Goal: Information Seeking & Learning: Learn about a topic

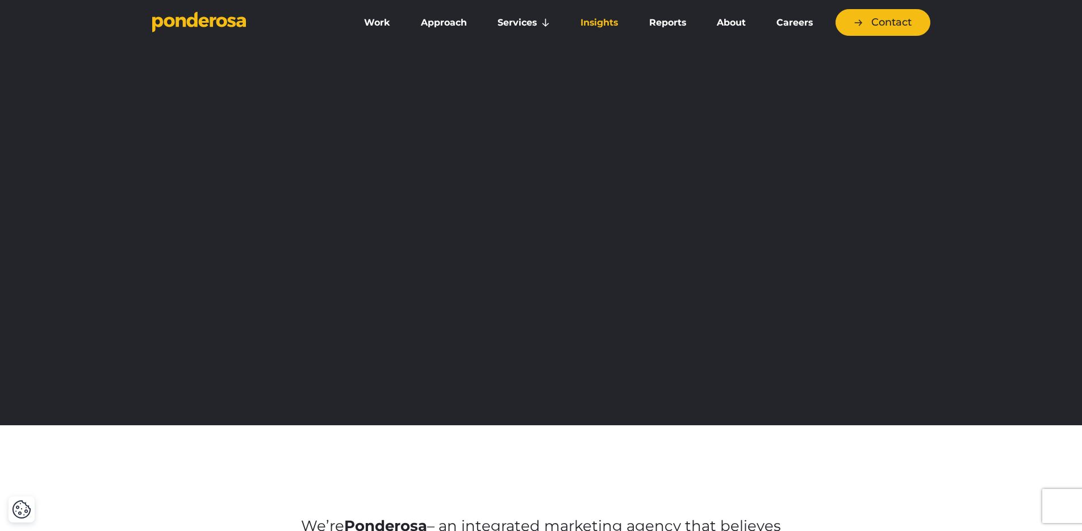
click at [595, 26] on link "Insights" at bounding box center [600, 23] width 64 height 24
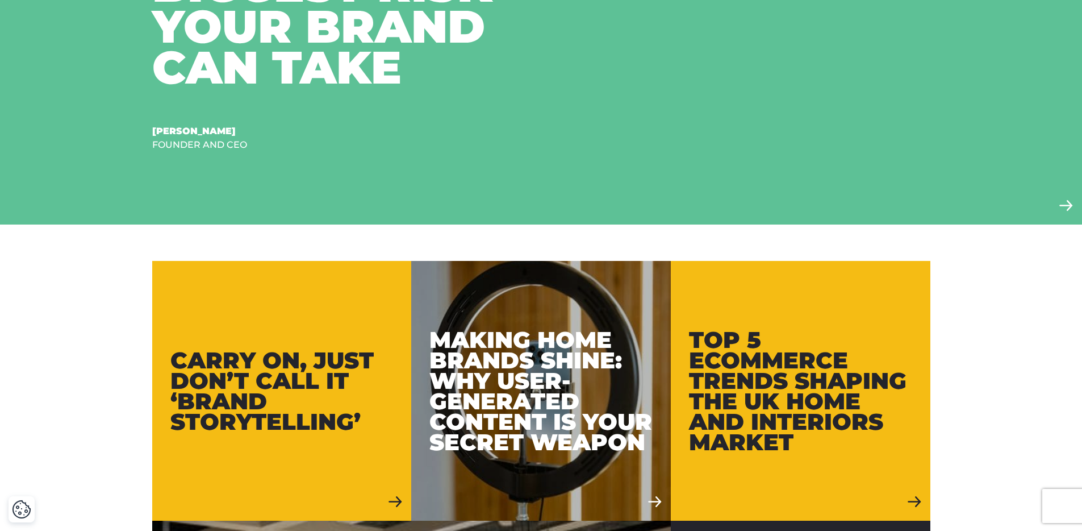
click at [302, 393] on div "Carry On, Just Don’t Call It ‘Brand Storytelling’" at bounding box center [281, 391] width 223 height 82
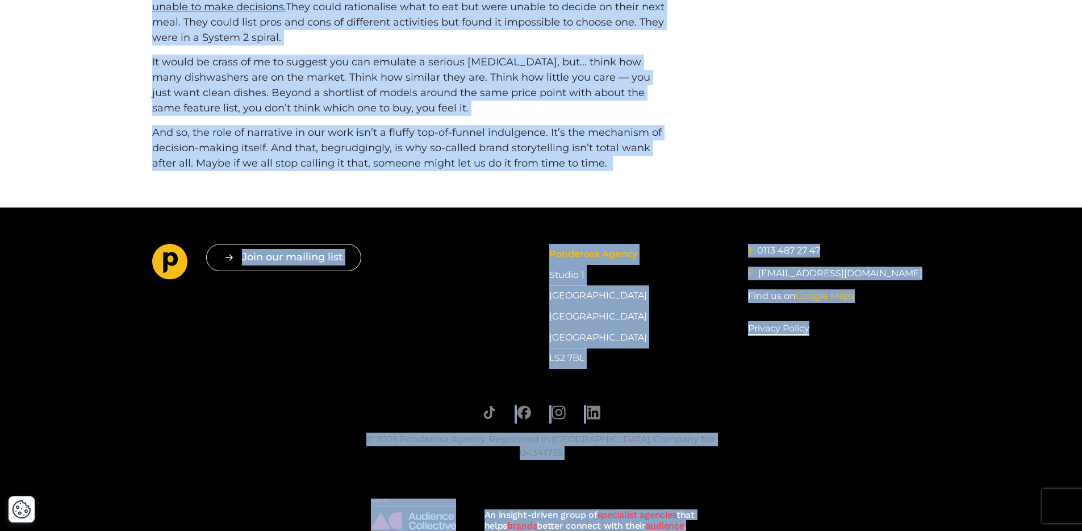
scroll to position [1115, 0]
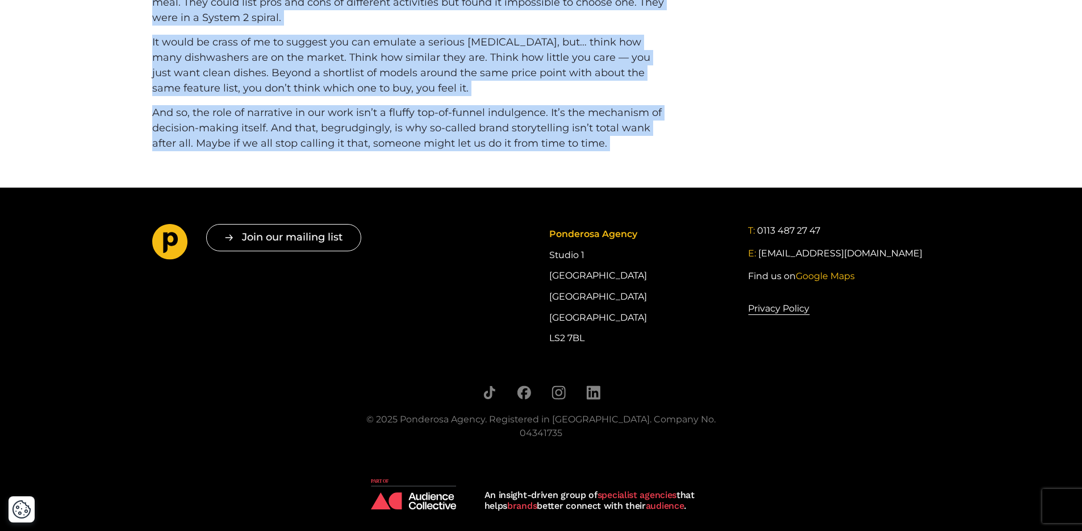
drag, startPoint x: 141, startPoint y: 170, endPoint x: 652, endPoint y: 151, distance: 510.5
copy div "It was difficult to sit on a panel to talk about the benefits of Brand Storytel…"
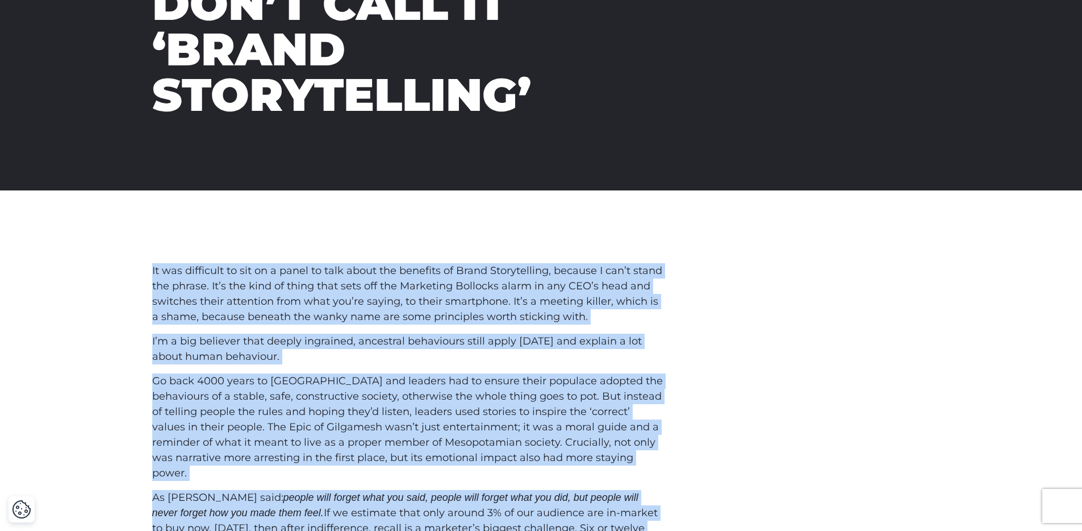
scroll to position [164, 0]
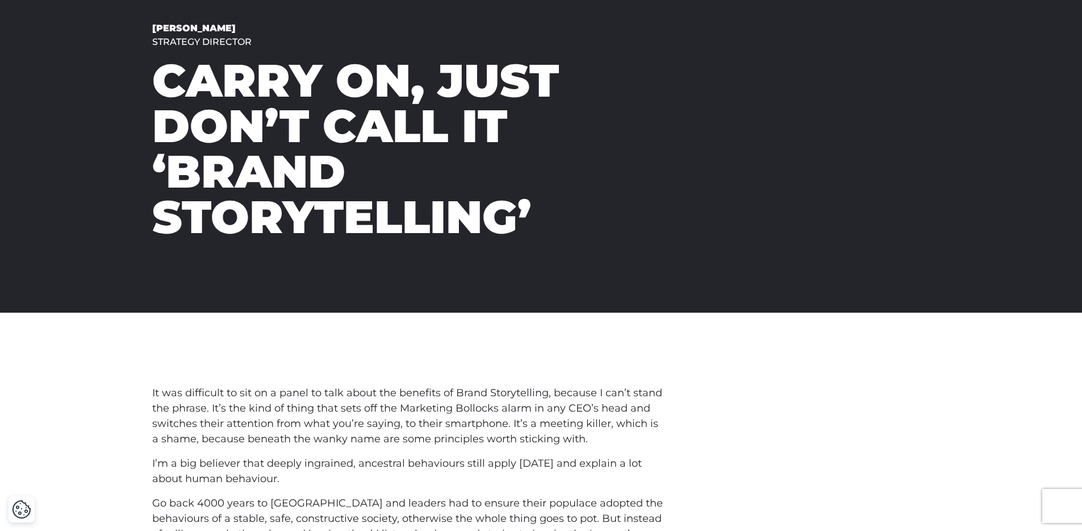
click at [405, 424] on span "It was difficult to sit on a panel to talk about the benefits of Brand Storytel…" at bounding box center [407, 415] width 510 height 59
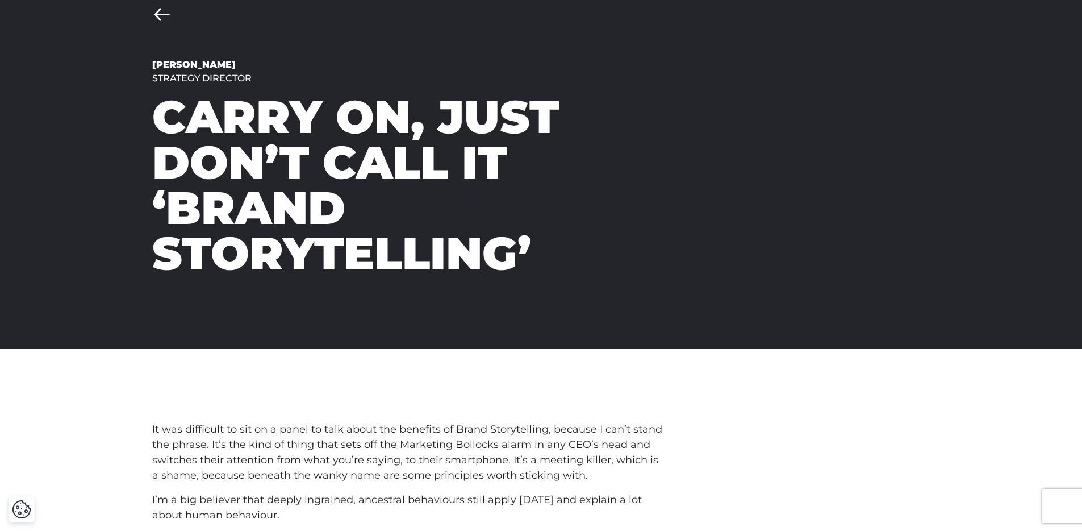
scroll to position [113, 0]
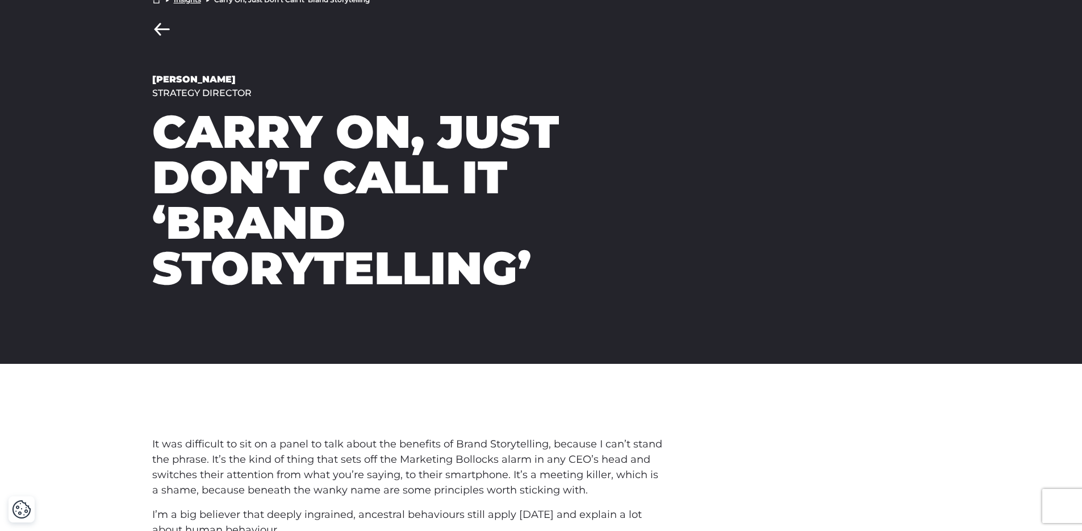
drag, startPoint x: 539, startPoint y: 270, endPoint x: 170, endPoint y: 136, distance: 392.7
click at [170, 136] on h1 "Carry On, Just Don’t Call It ‘Brand Storytelling’" at bounding box center [375, 200] width 447 height 182
click at [282, 172] on h1 "Carry On, Just Don’t Call It ‘Brand Storytelling’" at bounding box center [375, 200] width 447 height 182
drag, startPoint x: 157, startPoint y: 131, endPoint x: 564, endPoint y: 283, distance: 434.0
click at [564, 283] on h1 "Carry On, Just Don’t Call It ‘Brand Storytelling’" at bounding box center [375, 200] width 447 height 182
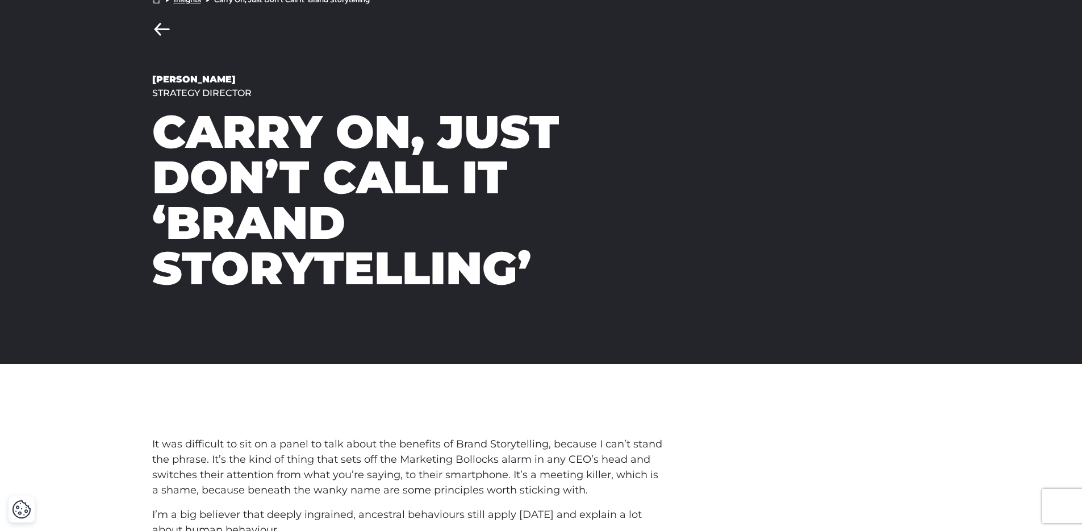
copy h1 "Carry On, Just Don’t Call It ‘Brand Storytelling’"
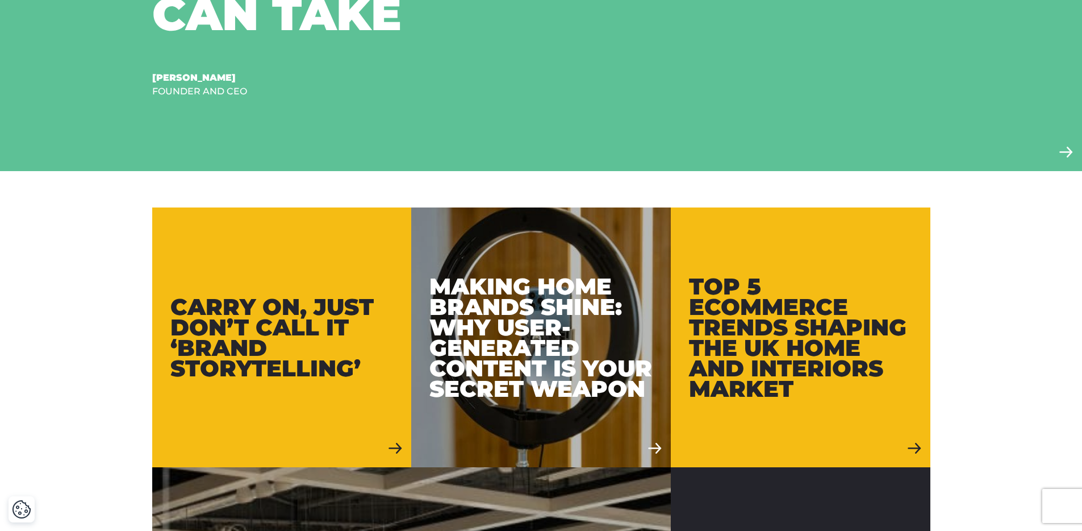
scroll to position [549, 0]
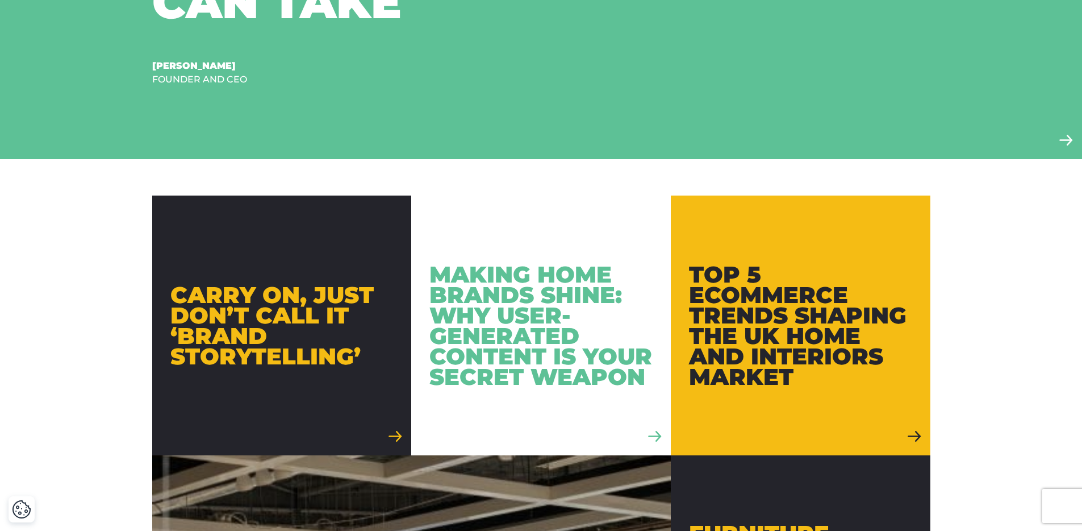
click at [498, 310] on div "Making Home Brands Shine: Why User-Generated Content is Your Secret Weapon" at bounding box center [541, 325] width 223 height 123
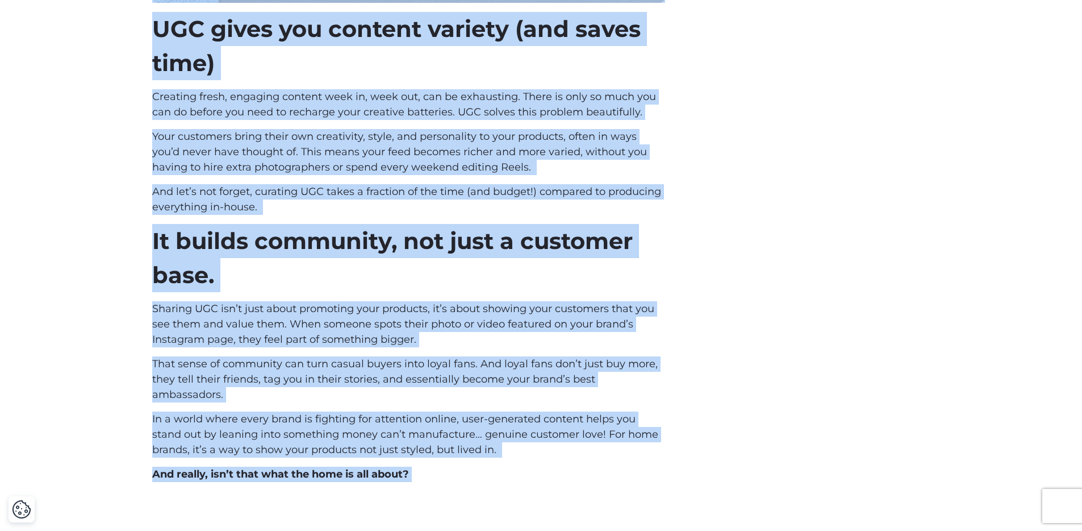
scroll to position [1825, 0]
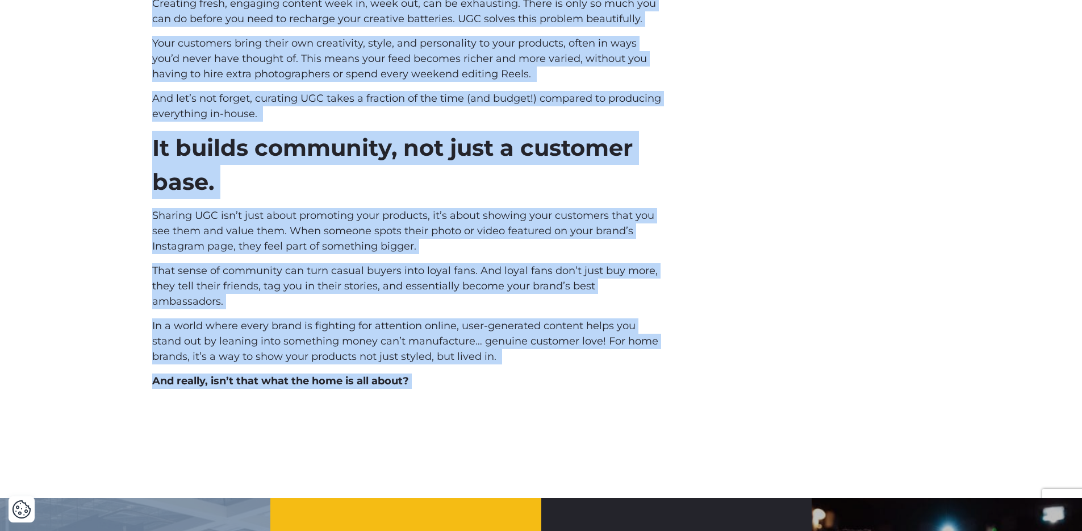
drag, startPoint x: 147, startPoint y: 263, endPoint x: 421, endPoint y: 307, distance: 277.4
copy main "If you’ve spent any time scrolling through Instagram, TikTok or Pinterest latel…"
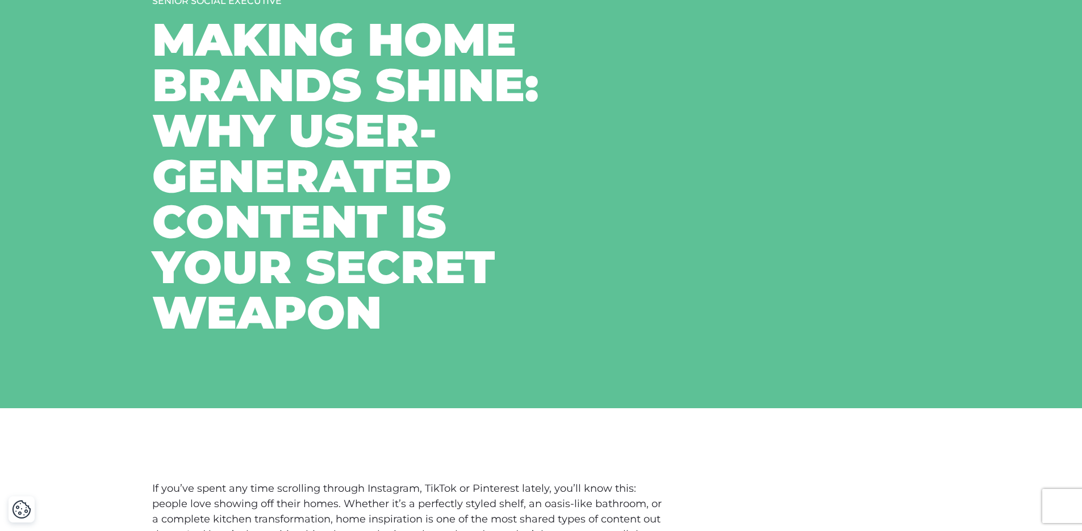
click at [359, 259] on h1 "Making Home Brands Shine: Why User-Generated Content is Your Secret Weapon" at bounding box center [375, 176] width 447 height 318
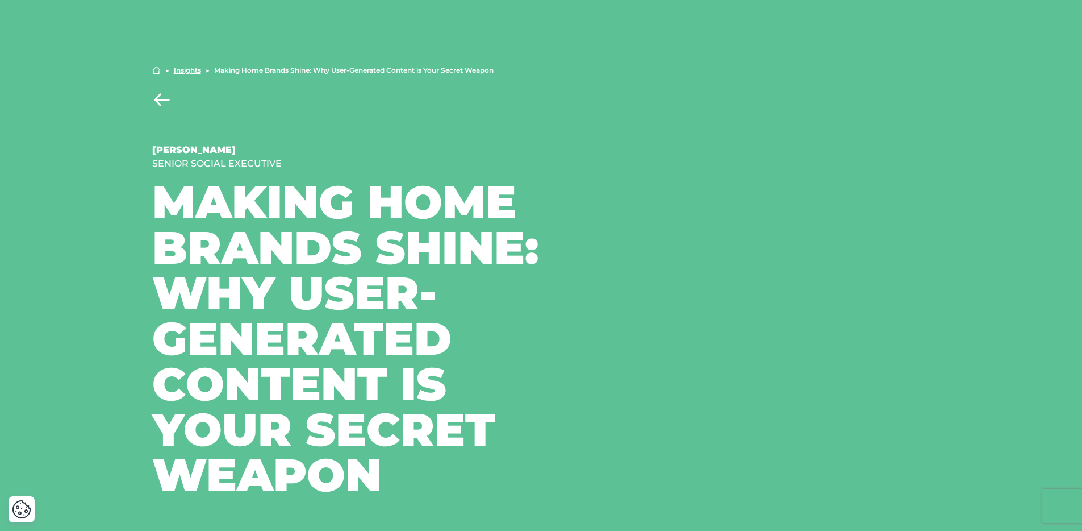
scroll to position [0, 0]
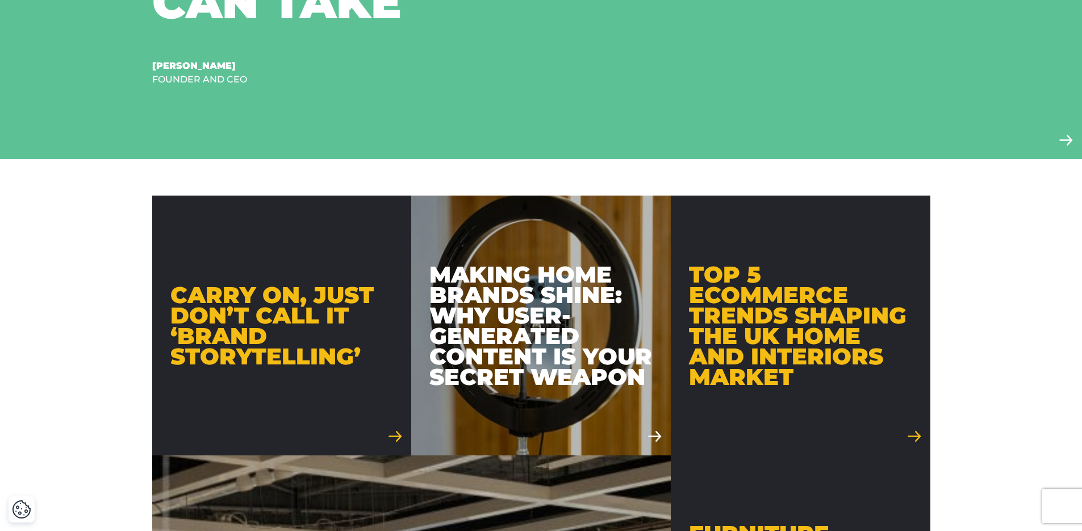
click at [766, 370] on div "Top 5 Ecommerce Trends Shaping the UK Home and Interiors Market" at bounding box center [800, 325] width 223 height 123
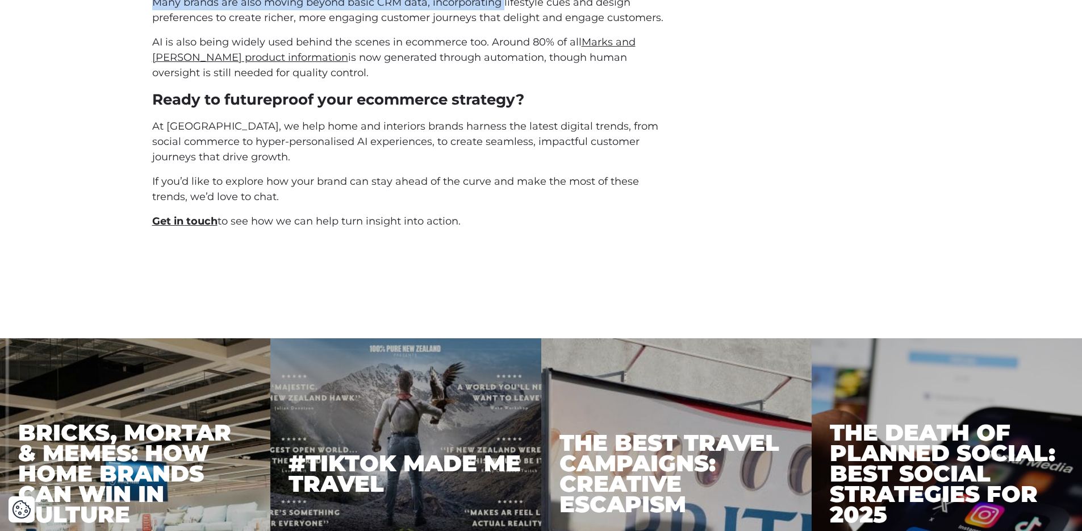
scroll to position [3193, 0]
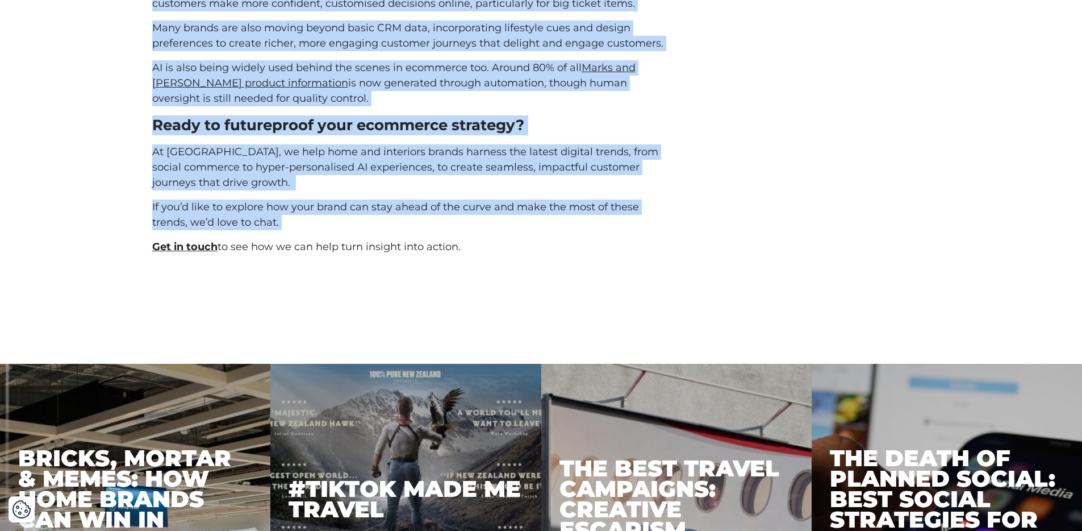
drag, startPoint x: 144, startPoint y: 87, endPoint x: 483, endPoint y: 231, distance: 368.9
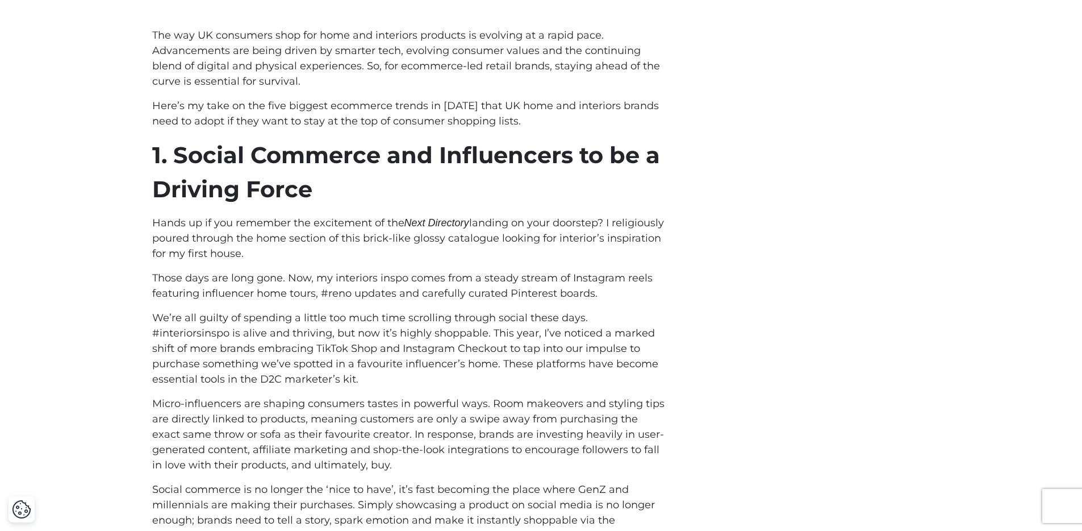
scroll to position [484, 0]
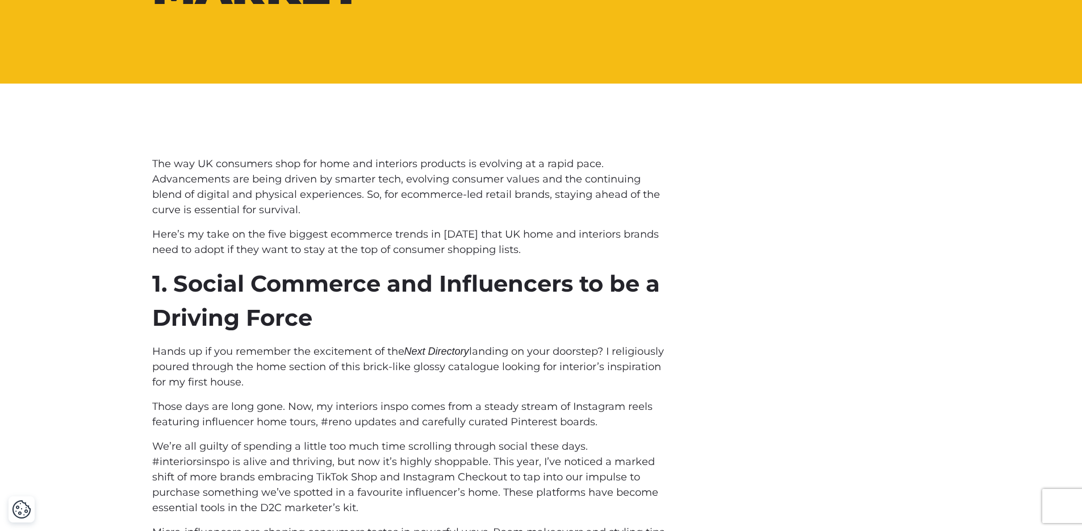
drag, startPoint x: 322, startPoint y: 103, endPoint x: 152, endPoint y: 167, distance: 181.4
copy div "Lor ips DO sitametco adip eli sedd eiu temporinc utlabore et dolorema al e admi…"
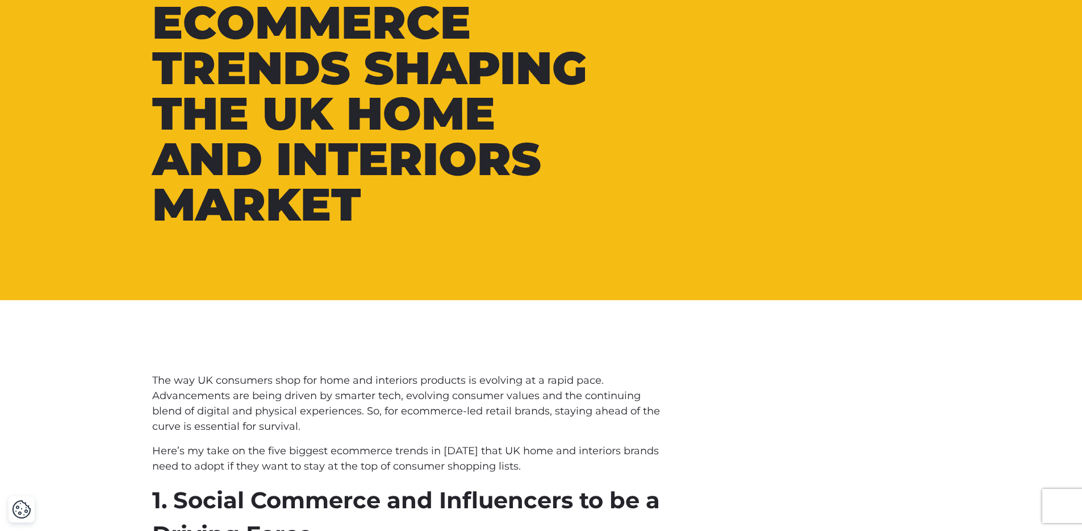
click at [227, 266] on div "Home ▶︎ Insights ▶︎ Top 5 Ecommerce Trends Shaping the [GEOGRAPHIC_DATA] Home a…" at bounding box center [541, 34] width 1082 height 532
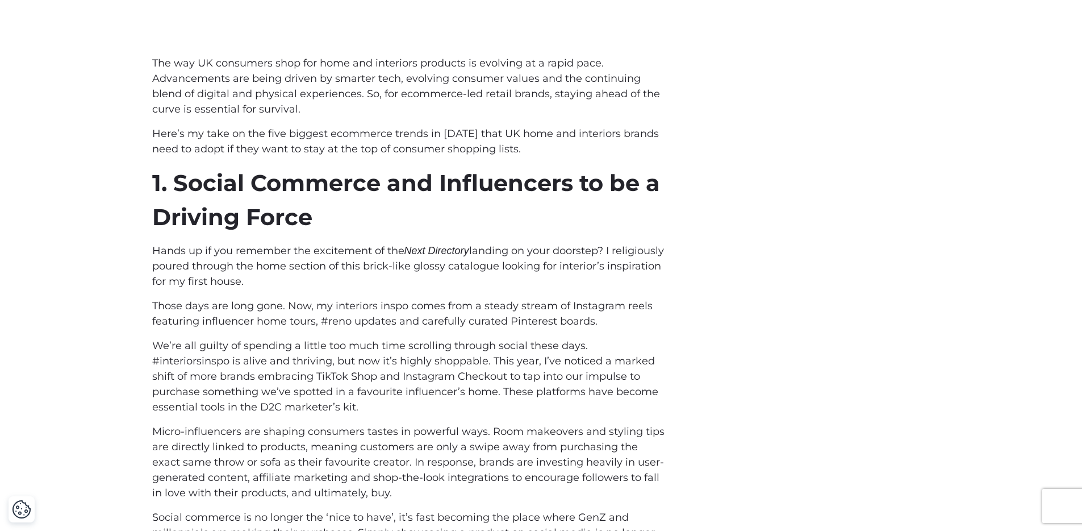
scroll to position [1303, 0]
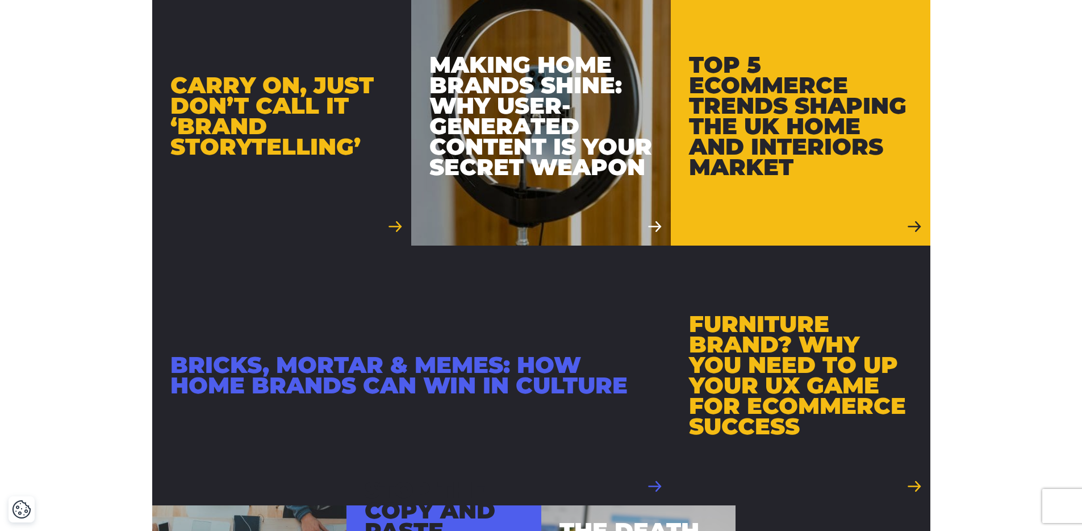
scroll to position [994, 0]
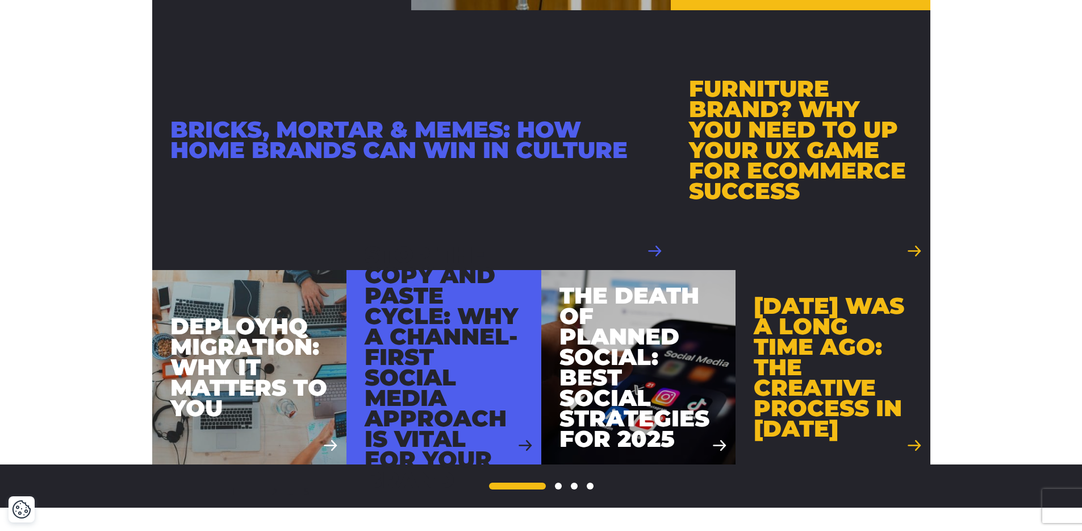
click at [408, 149] on div "Bricks, Mortar & Memes: How Home Brands Can Win in Culture" at bounding box center [411, 139] width 482 height 41
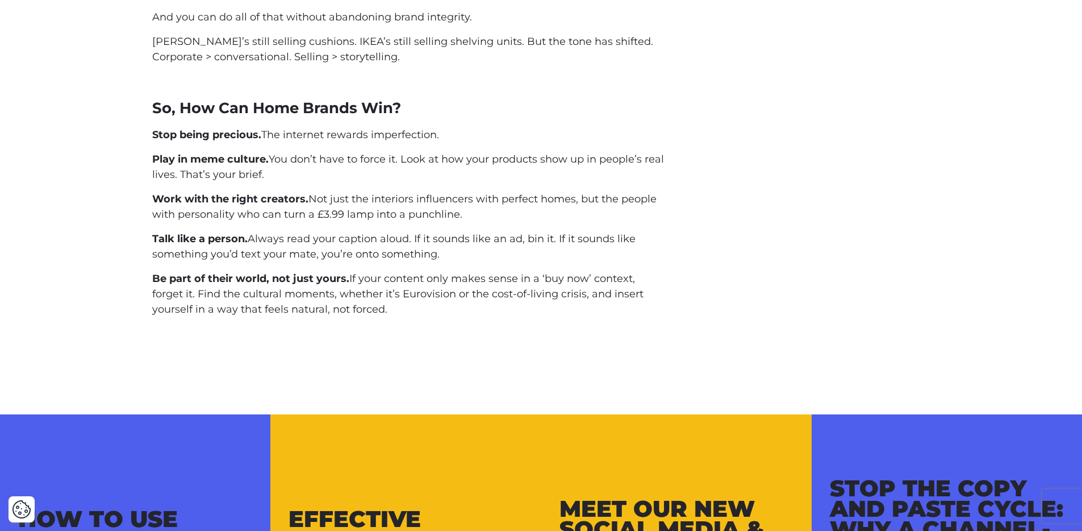
scroll to position [1449, 0]
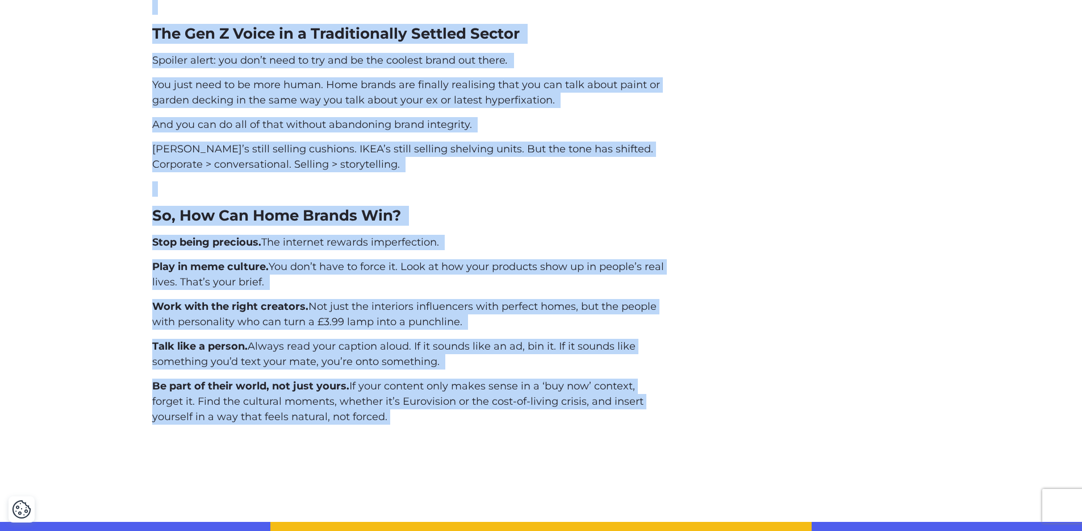
drag, startPoint x: 152, startPoint y: 120, endPoint x: 429, endPoint y: 408, distance: 399.0
copy div "There was a time when home brands were about as exciting on social as beige pai…"
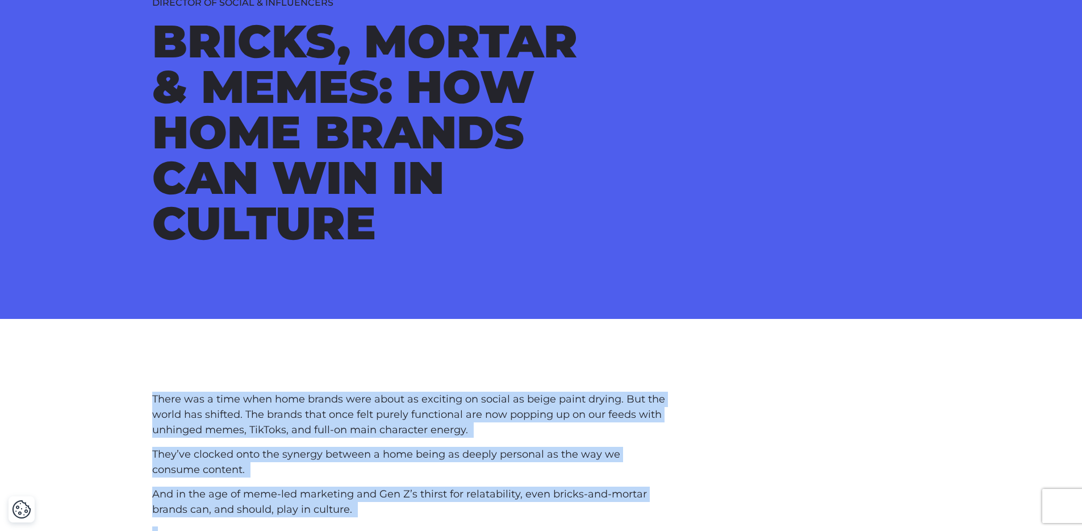
scroll to position [114, 0]
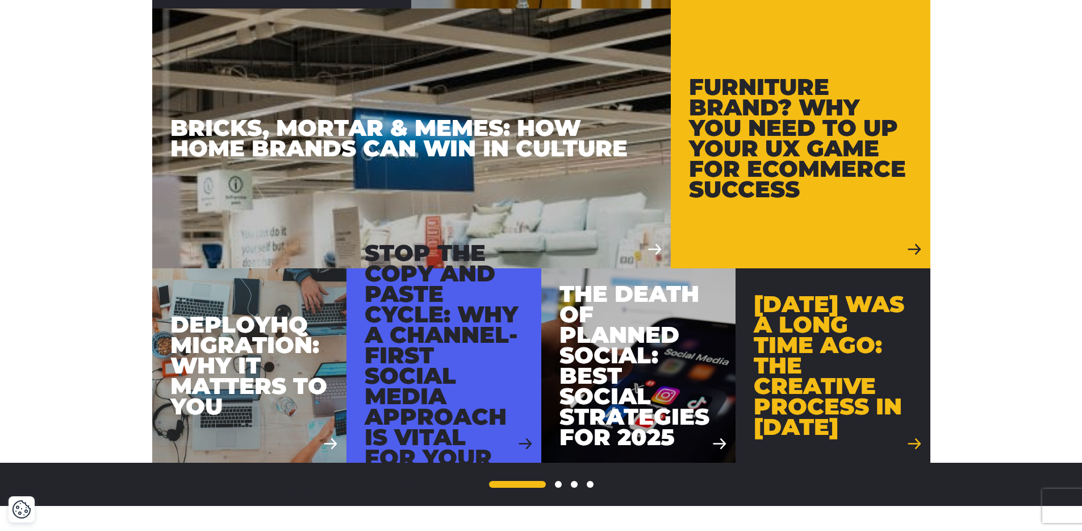
scroll to position [996, 0]
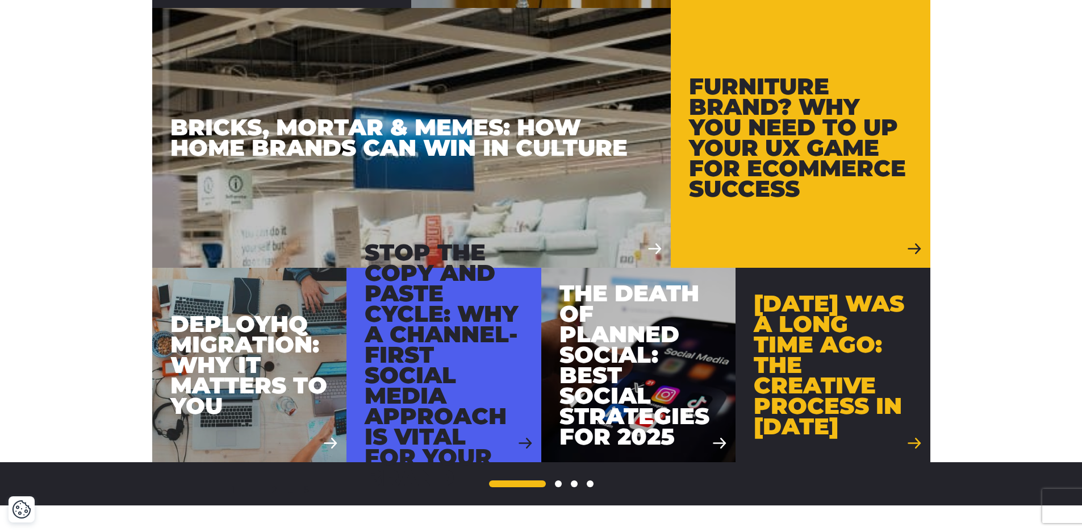
click at [724, 139] on div "Furniture Brand? Why you need to up your UX game for eCommerce success" at bounding box center [800, 137] width 223 height 123
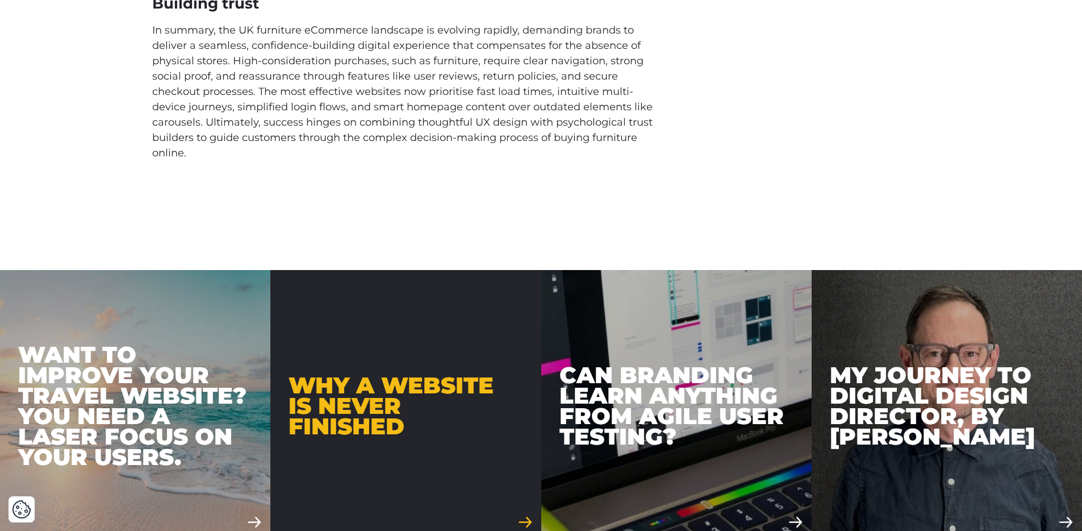
scroll to position [3143, 0]
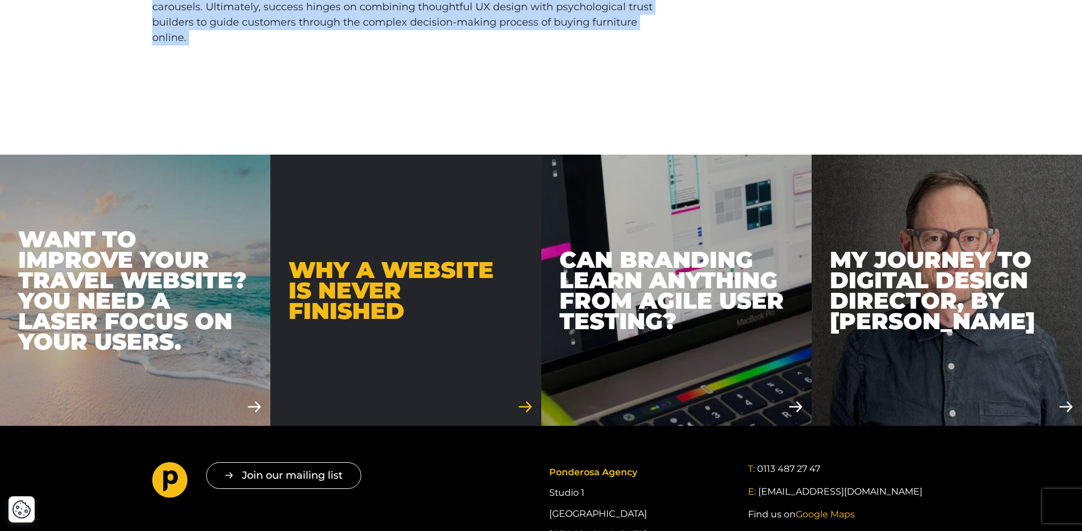
drag, startPoint x: 207, startPoint y: 279, endPoint x: 661, endPoint y: 28, distance: 518.3
copy div "We’ve taken a look at UX trends in the fast-moving UK furniture eCommerce secto…"
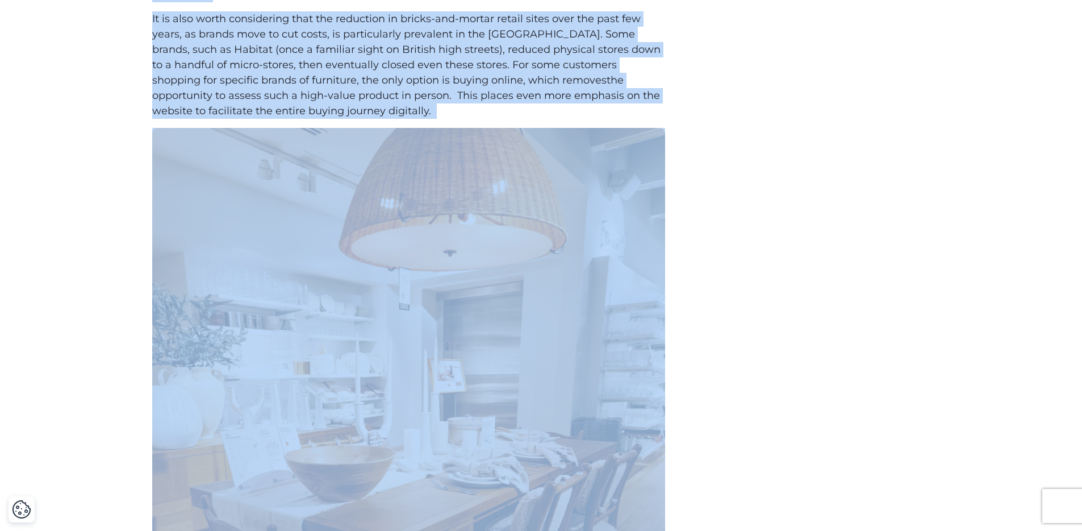
scroll to position [0, 0]
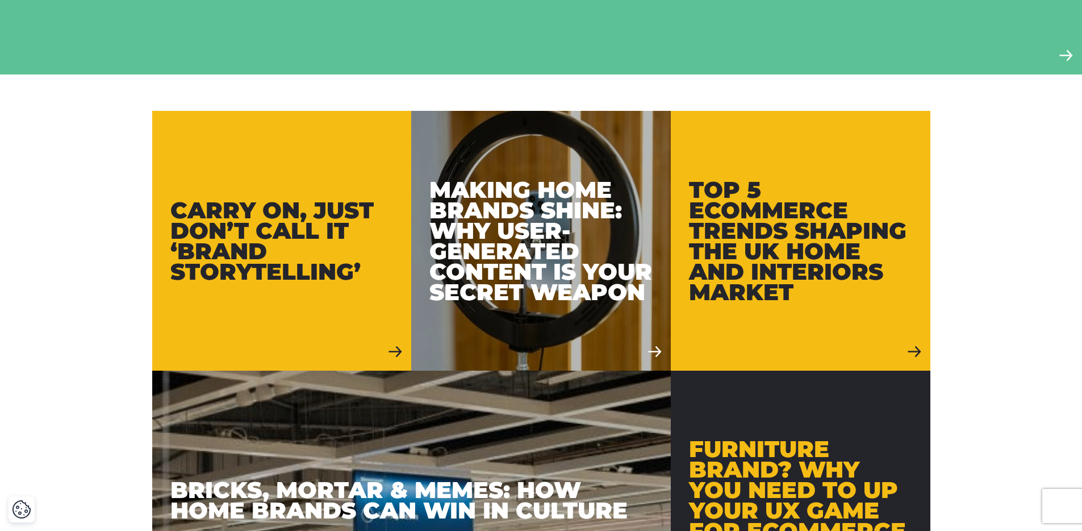
scroll to position [837, 0]
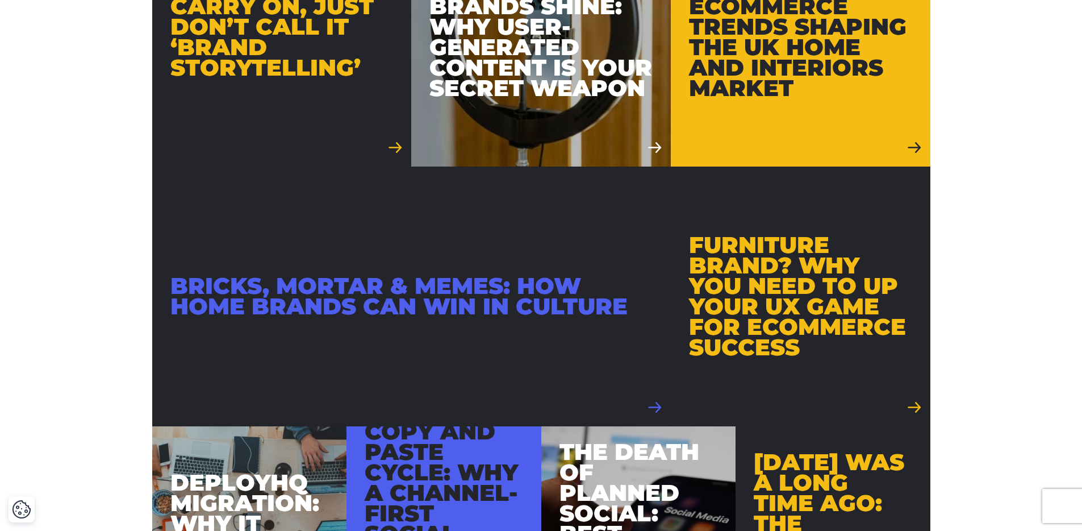
click at [314, 310] on div "Bricks, Mortar & Memes: How Home Brands Can Win in Culture" at bounding box center [411, 296] width 482 height 41
